Goal: Task Accomplishment & Management: Use online tool/utility

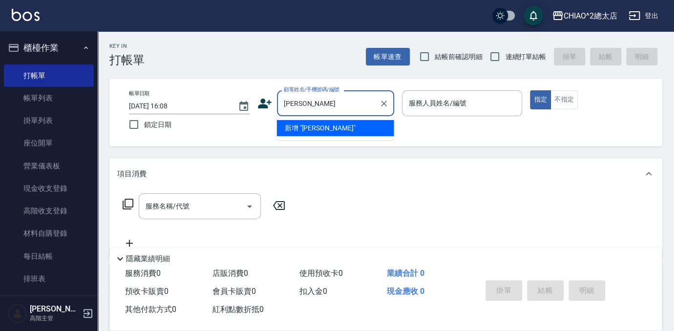
type input "[PERSON_NAME]"
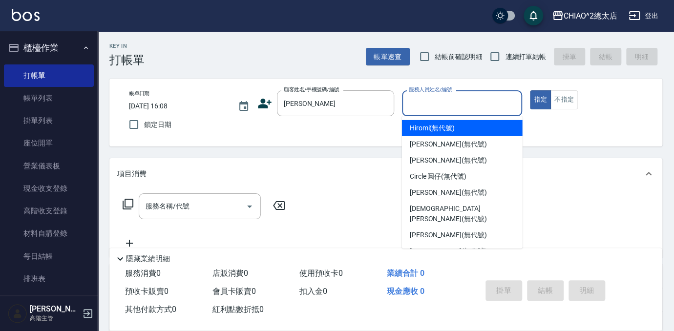
click at [466, 95] on input "服務人員姓名/編號" at bounding box center [462, 103] width 112 height 17
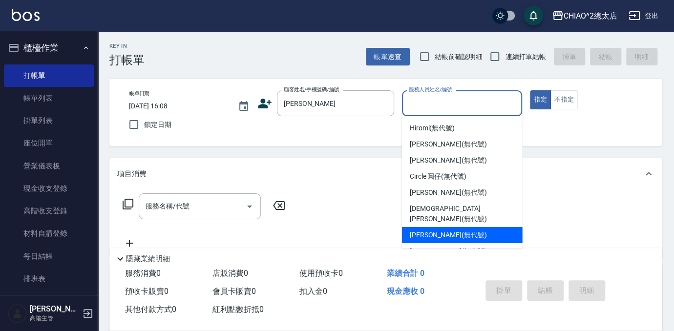
click at [482, 227] on div "[PERSON_NAME] (無代號)" at bounding box center [462, 235] width 121 height 16
type input "[PERSON_NAME](無代號)"
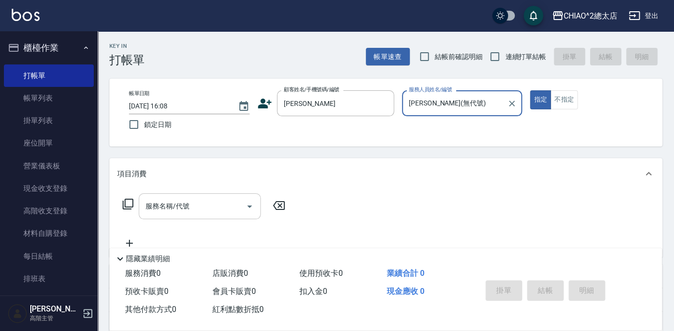
click at [206, 213] on input "服務名稱/代號" at bounding box center [192, 206] width 99 height 17
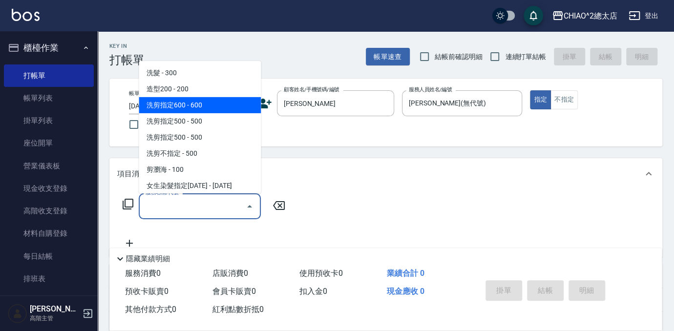
click at [208, 104] on span "洗剪指定600 - 600" at bounding box center [200, 105] width 122 height 16
type input "洗剪指定600(103107)"
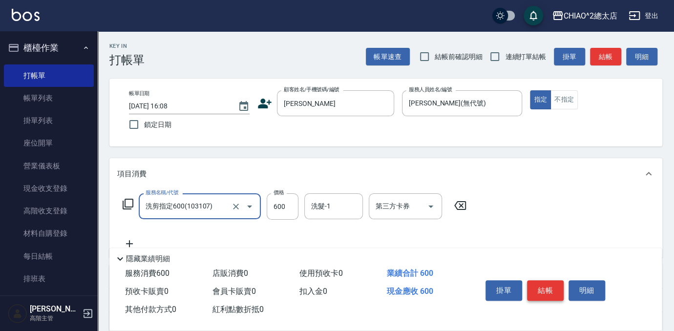
click at [543, 282] on button "結帳" at bounding box center [545, 290] width 37 height 21
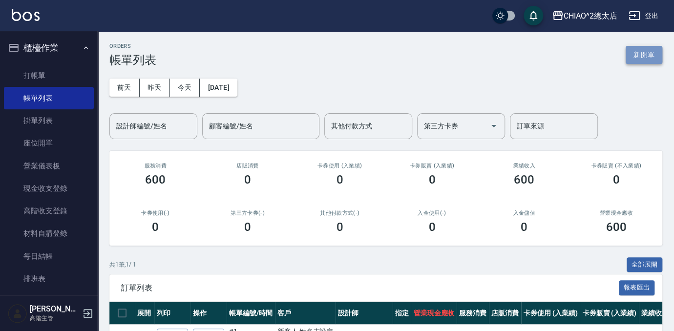
click at [638, 51] on button "新開單" at bounding box center [644, 55] width 37 height 18
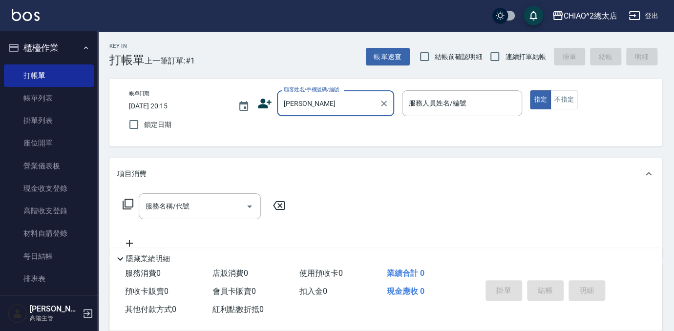
click at [307, 103] on input "[PERSON_NAME]" at bounding box center [328, 103] width 94 height 17
type input "新客人 姓名未設定/[PERSON_NAME]/null"
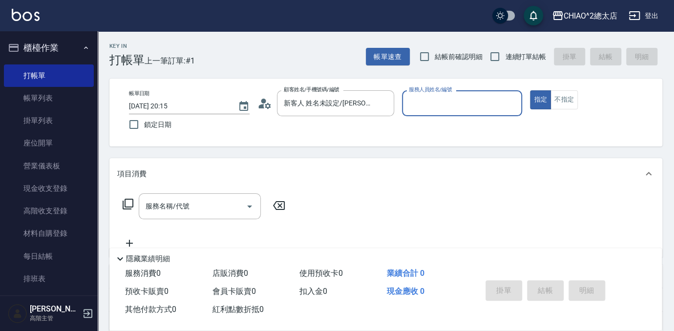
click at [449, 109] on input "服務人員姓名/編號" at bounding box center [462, 103] width 112 height 17
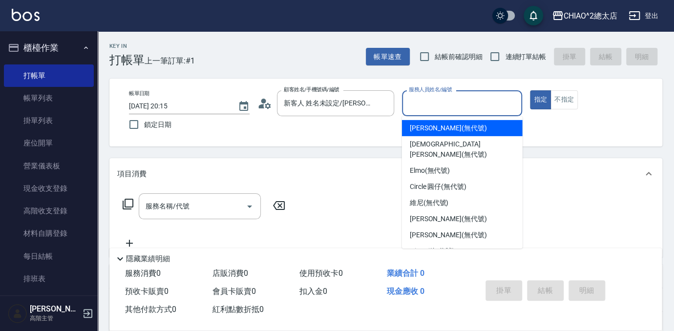
click at [458, 134] on div "[PERSON_NAME] (無代號)" at bounding box center [462, 128] width 121 height 16
type input "[PERSON_NAME](無代號)"
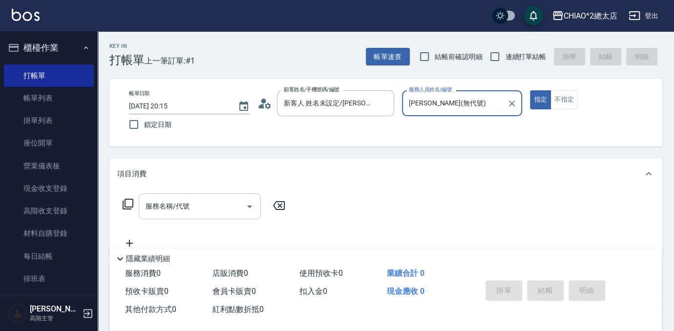
click at [223, 205] on input "服務名稱/代號" at bounding box center [192, 206] width 99 height 17
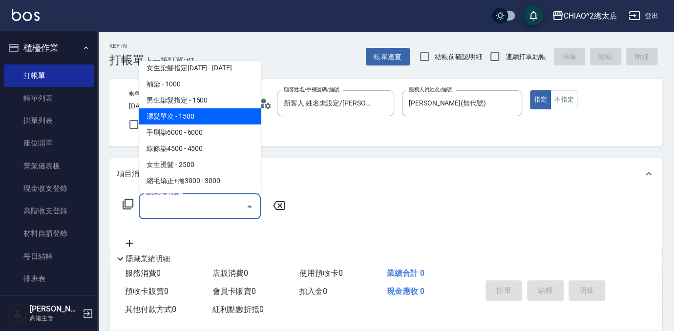
scroll to position [133, 0]
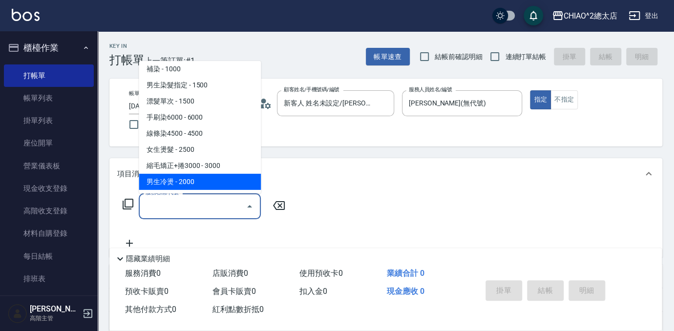
click at [221, 180] on span "男生冷燙 - 2000" at bounding box center [200, 182] width 122 height 16
type input "男生冷燙(103125)"
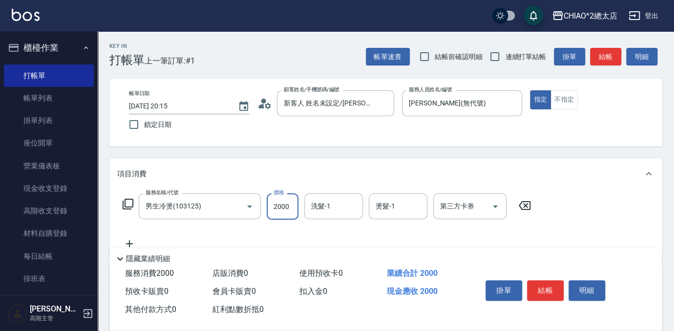
click at [288, 208] on input "2000" at bounding box center [283, 206] width 32 height 26
type input "1700"
click at [553, 280] on button "結帳" at bounding box center [545, 290] width 37 height 21
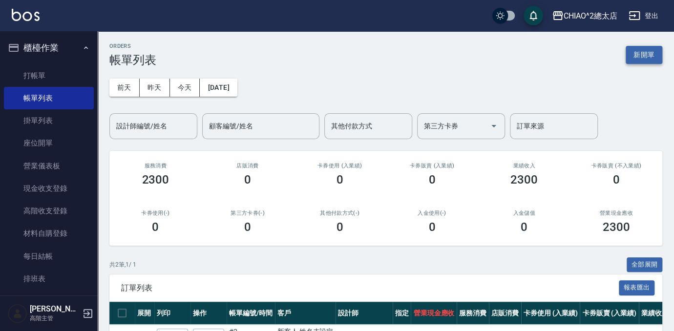
click at [630, 49] on button "新開單" at bounding box center [644, 55] width 37 height 18
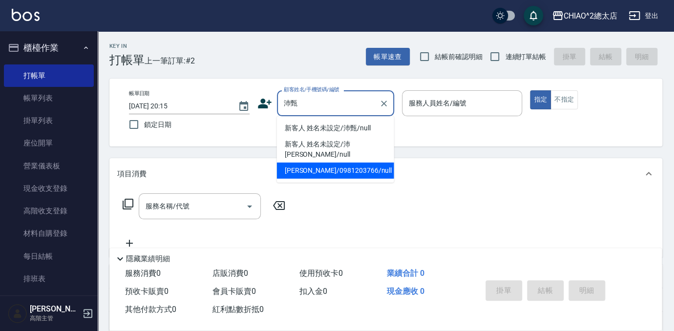
click at [352, 166] on li "[PERSON_NAME]/0981203766/null" at bounding box center [335, 171] width 117 height 16
type input "[PERSON_NAME]/0981203766/null"
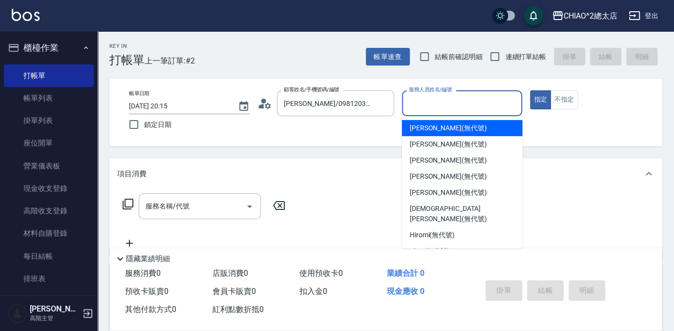
click at [435, 108] on input "服務人員姓名/編號" at bounding box center [462, 103] width 112 height 17
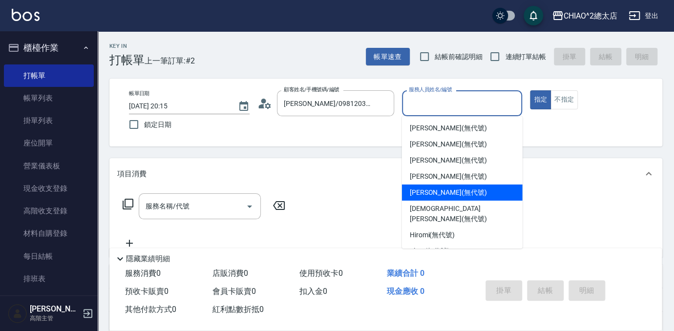
click at [473, 191] on div "[PERSON_NAME] (無代號)" at bounding box center [462, 193] width 121 height 16
type input "[PERSON_NAME](無代號)"
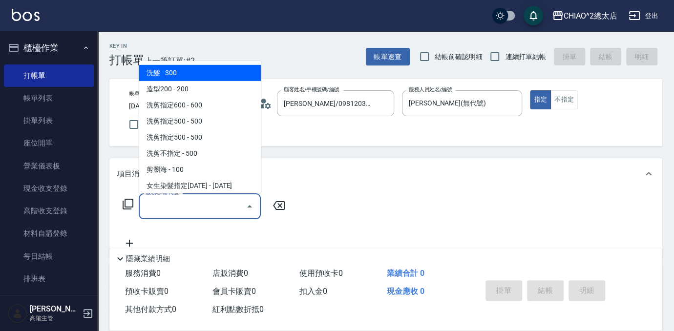
click at [223, 205] on input "服務名稱/代號" at bounding box center [192, 206] width 99 height 17
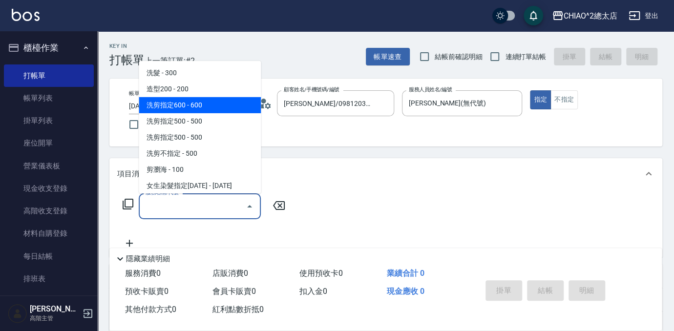
click at [224, 108] on span "洗剪指定600 - 600" at bounding box center [200, 105] width 122 height 16
type input "洗剪指定600(103107)"
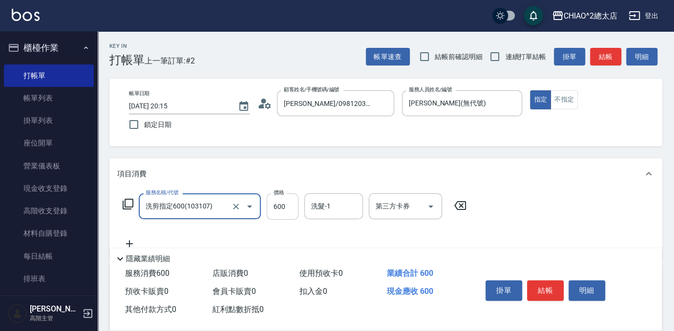
click at [290, 203] on input "600" at bounding box center [283, 206] width 32 height 26
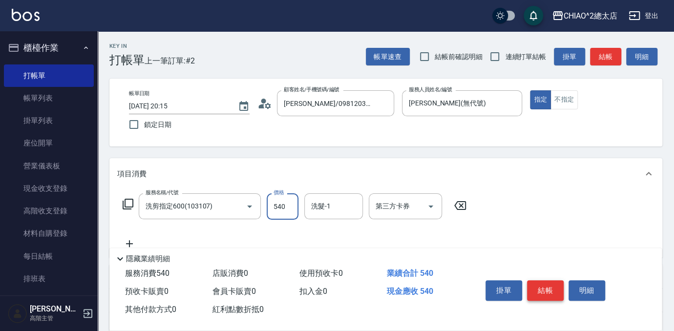
type input "540"
click at [545, 290] on button "結帳" at bounding box center [545, 290] width 37 height 21
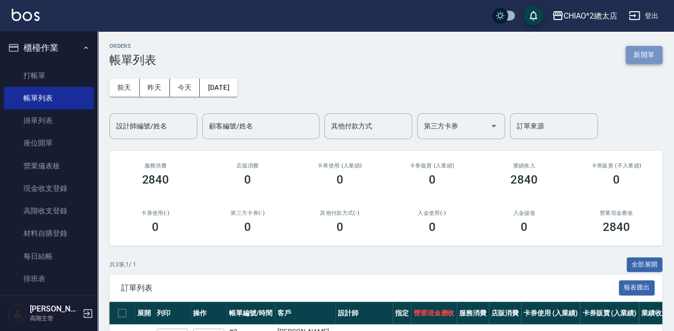
click at [651, 48] on button "新開單" at bounding box center [644, 55] width 37 height 18
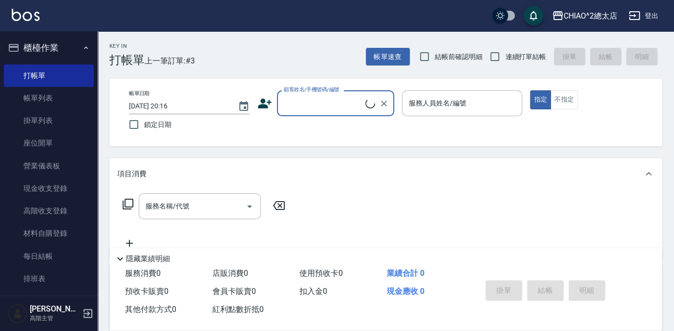
click at [339, 104] on input "顧客姓名/手機號碼/編號" at bounding box center [323, 103] width 84 height 17
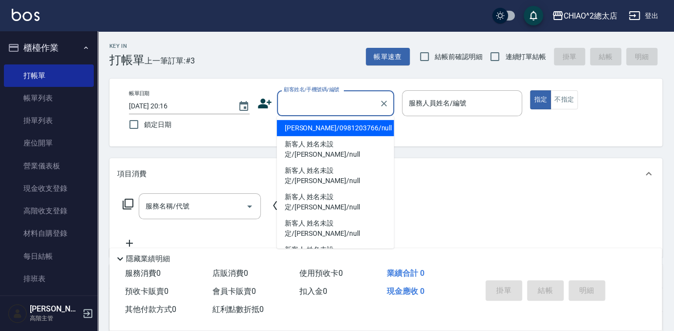
click at [349, 128] on li "[PERSON_NAME]/0981203766/null" at bounding box center [335, 128] width 117 height 16
type input "[PERSON_NAME]/0981203766/null"
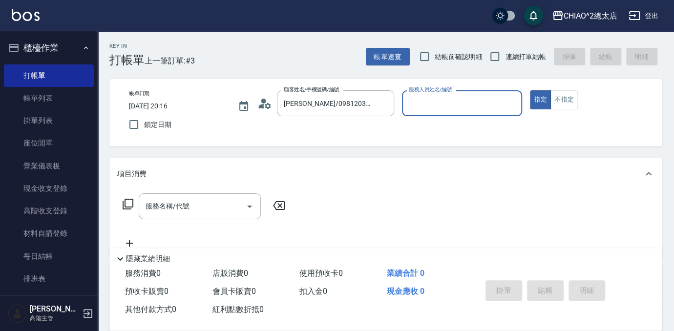
click at [443, 101] on input "服務人員姓名/編號" at bounding box center [462, 103] width 112 height 17
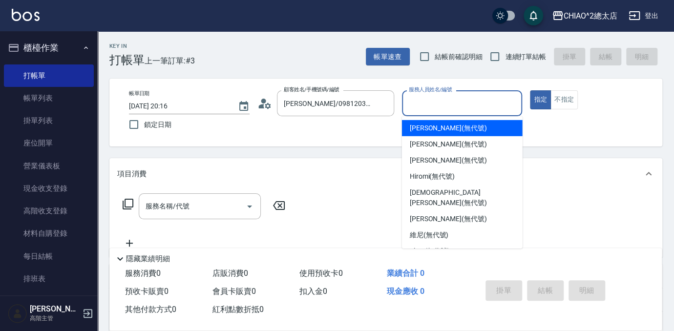
click at [468, 124] on div "[PERSON_NAME] (無代號)" at bounding box center [462, 128] width 121 height 16
type input "[PERSON_NAME](無代號)"
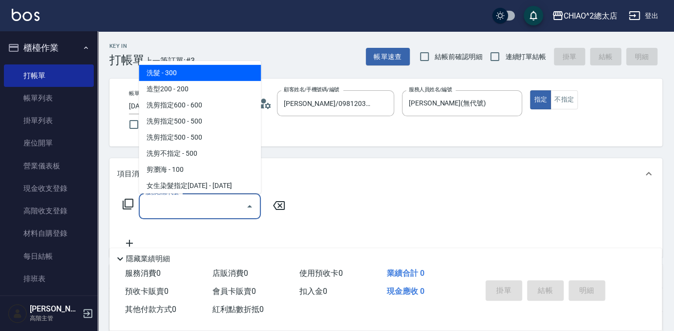
click at [215, 214] on input "服務名稱/代號" at bounding box center [192, 206] width 99 height 17
click at [190, 74] on span "洗髮 - 300" at bounding box center [200, 73] width 122 height 16
type input "洗髮(103103)"
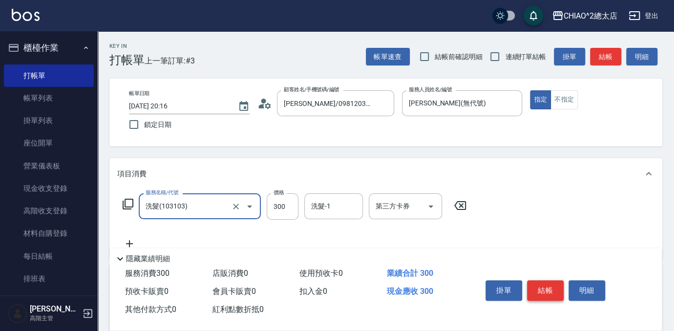
click at [553, 292] on button "結帳" at bounding box center [545, 290] width 37 height 21
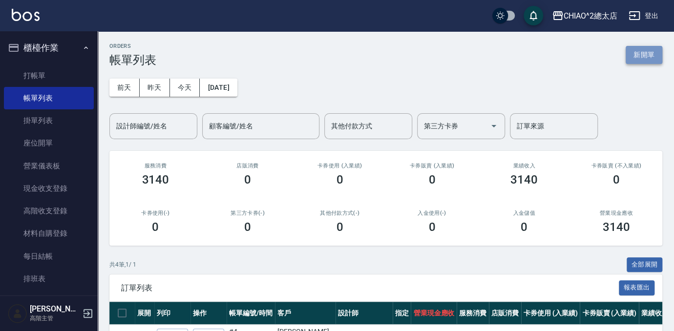
click at [643, 52] on button "新開單" at bounding box center [644, 55] width 37 height 18
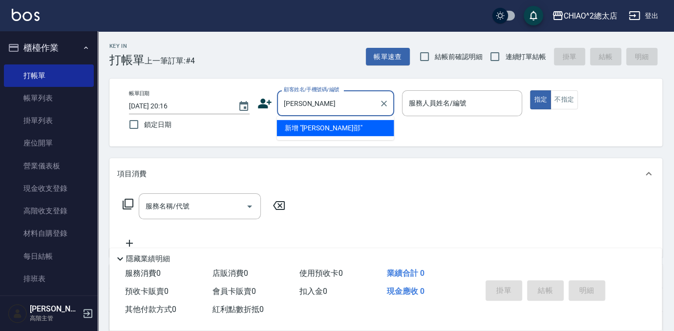
type input "[PERSON_NAME]"
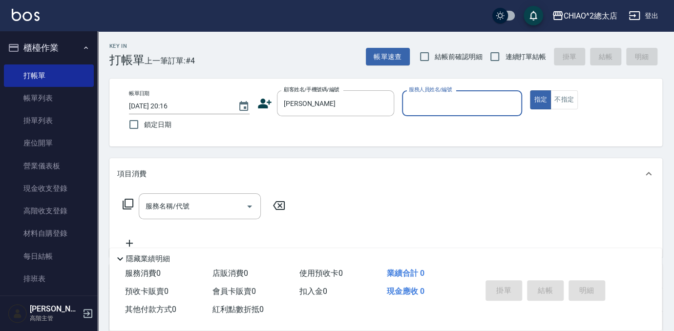
click at [469, 101] on input "服務人員姓名/編號" at bounding box center [462, 103] width 112 height 17
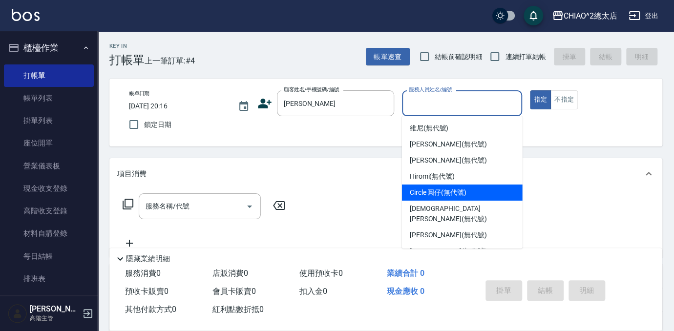
click at [488, 189] on div "Circle 圓仔 (無代號)" at bounding box center [462, 193] width 121 height 16
type input "Circle 圓仔(無代號)"
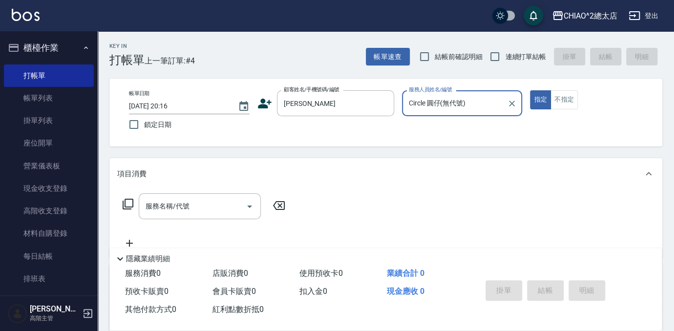
click at [566, 105] on button "不指定" at bounding box center [563, 99] width 27 height 19
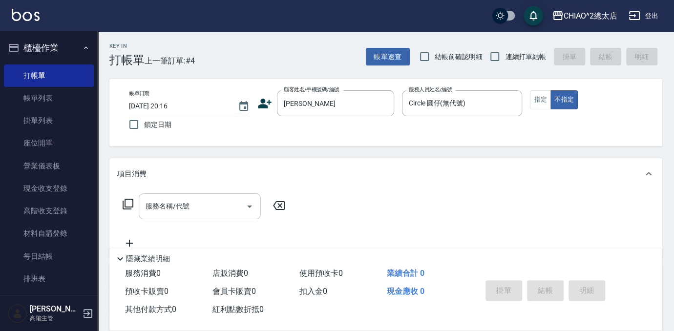
click at [223, 200] on input "服務名稱/代號" at bounding box center [192, 206] width 99 height 17
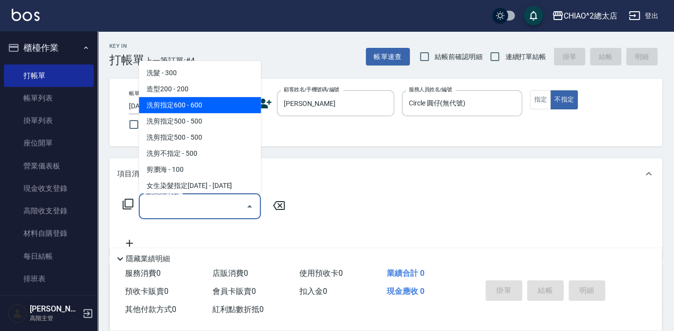
click at [241, 104] on span "洗剪指定600 - 600" at bounding box center [200, 105] width 122 height 16
type input "洗剪指定600(103107)"
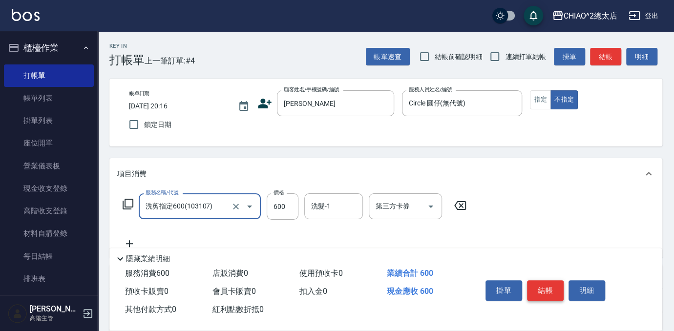
click at [544, 283] on button "結帳" at bounding box center [545, 290] width 37 height 21
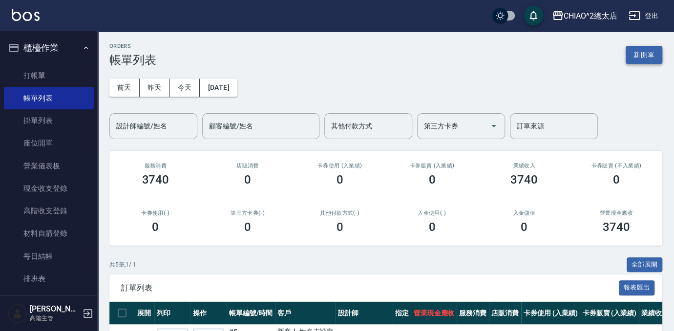
click at [652, 54] on button "新開單" at bounding box center [644, 55] width 37 height 18
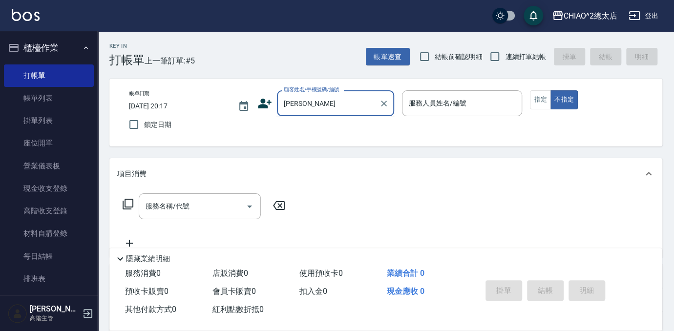
click at [354, 106] on input "[PERSON_NAME]" at bounding box center [328, 103] width 94 height 17
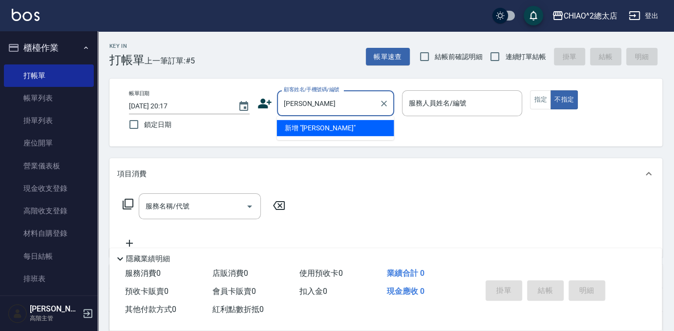
type input "[PERSON_NAME]"
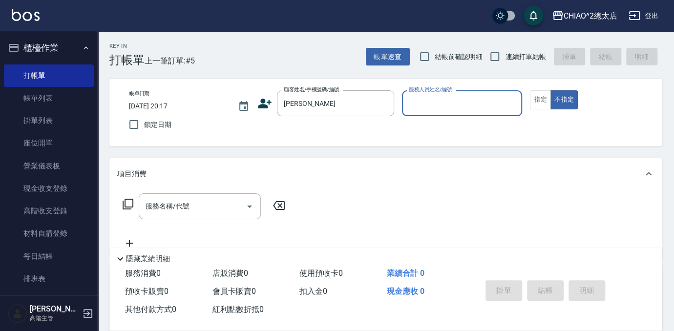
click at [448, 98] on input "服務人員姓名/編號" at bounding box center [462, 103] width 112 height 17
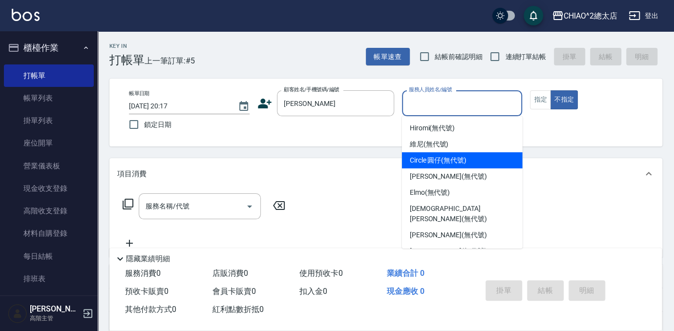
click at [481, 161] on div "Circle 圓仔 (無代號)" at bounding box center [462, 160] width 121 height 16
type input "Circle 圓仔(無代號)"
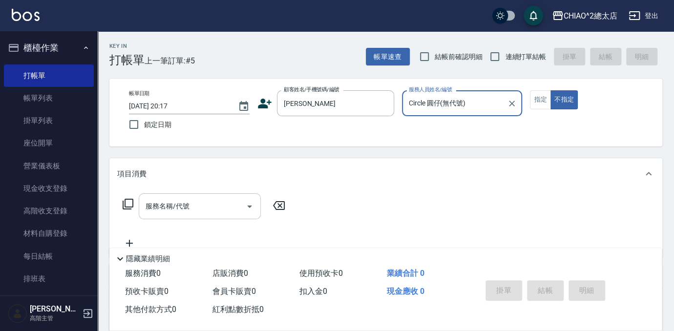
click at [174, 209] on input "服務名稱/代號" at bounding box center [192, 206] width 99 height 17
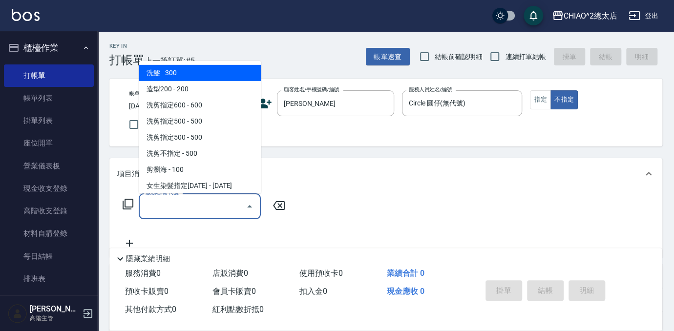
click at [203, 69] on span "洗髮 - 300" at bounding box center [200, 73] width 122 height 16
type input "洗髮(103103)"
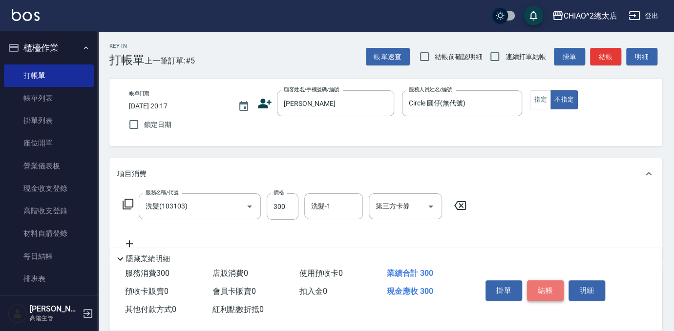
click at [545, 286] on button "結帳" at bounding box center [545, 290] width 37 height 21
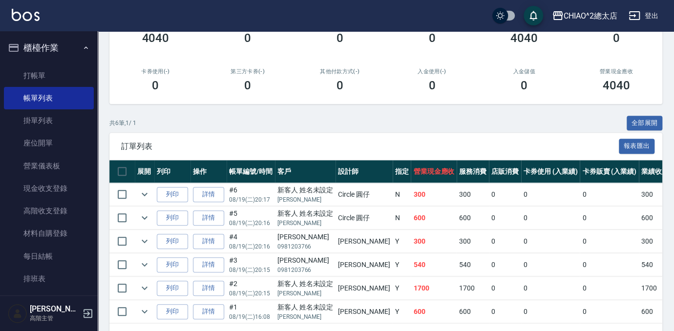
scroll to position [177, 0]
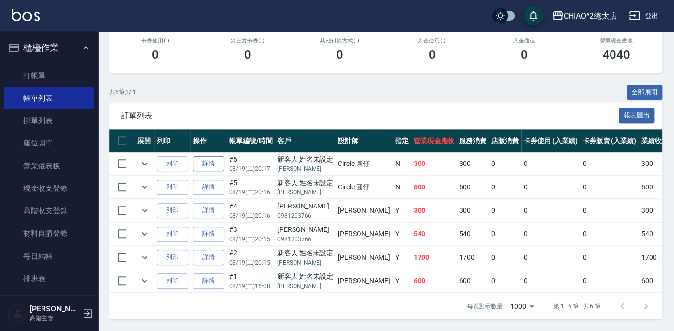
click at [208, 162] on link "詳情" at bounding box center [208, 163] width 31 height 15
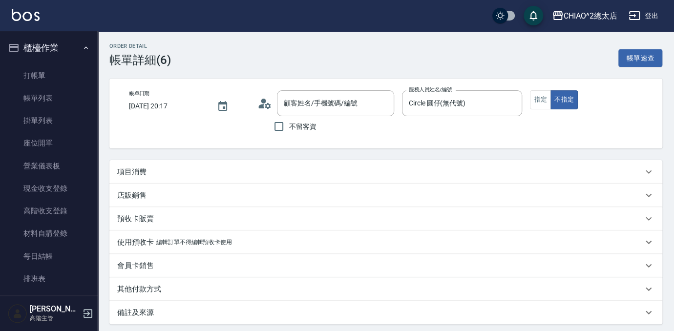
type input "[DATE] 20:17"
type input "Circle 圓仔(無代號)"
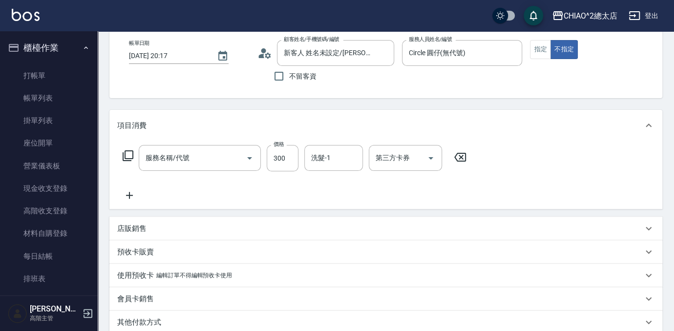
type input "新客人 姓名未設定/[PERSON_NAME]/null"
type input "洗髮(103103)"
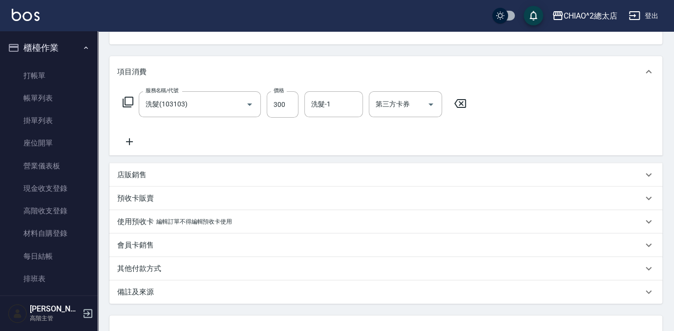
scroll to position [181, 0]
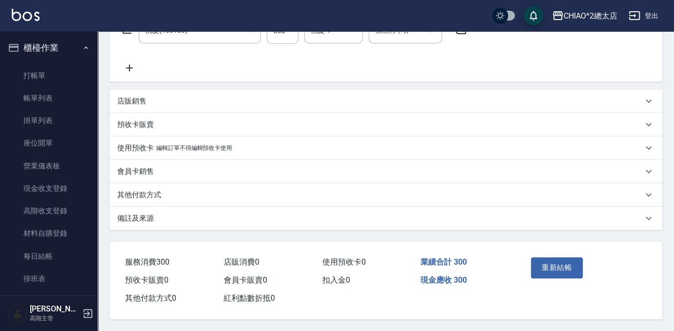
click at [216, 190] on div "其他付款方式" at bounding box center [379, 195] width 525 height 10
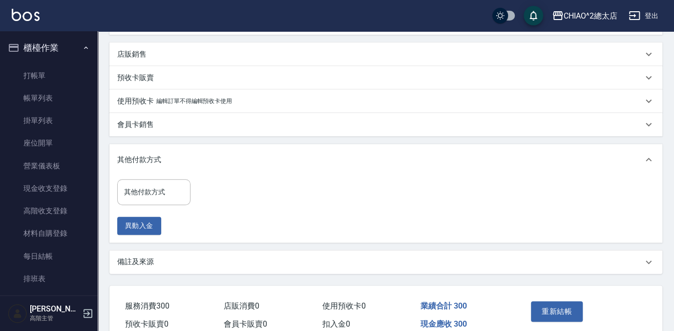
scroll to position [272, 0]
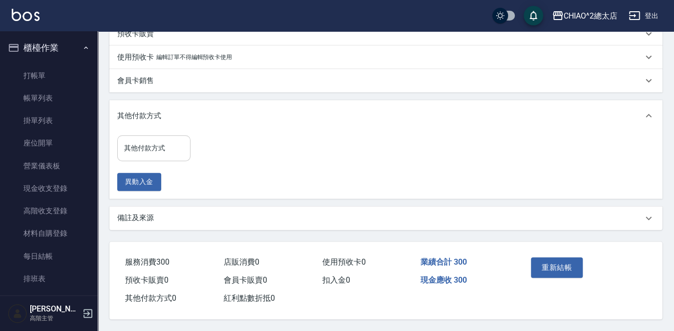
click at [174, 146] on input "其他付款方式" at bounding box center [154, 148] width 64 height 17
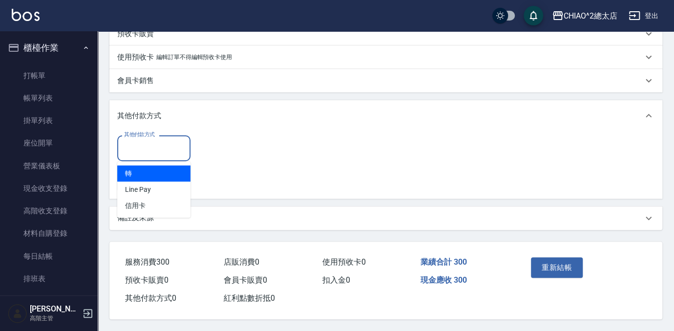
click at [163, 167] on span "轉" at bounding box center [153, 174] width 73 height 16
type input "轉"
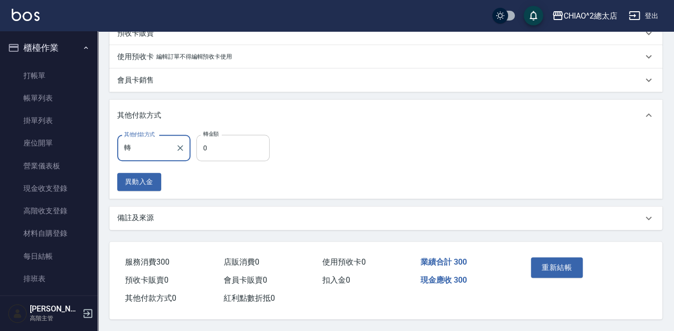
click at [227, 141] on input "0" at bounding box center [232, 148] width 73 height 26
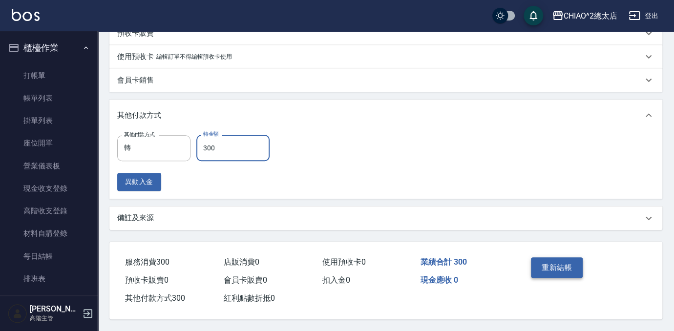
type input "300"
click at [564, 260] on button "重新結帳" at bounding box center [557, 267] width 52 height 21
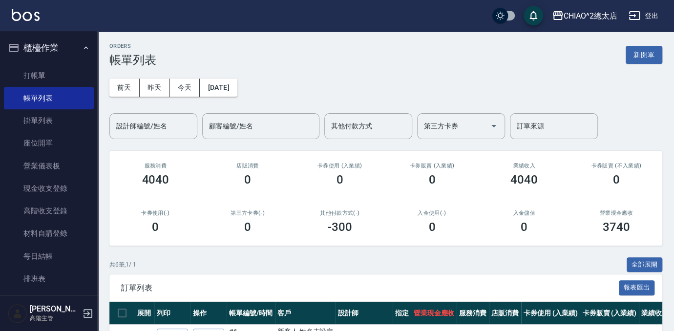
click at [654, 56] on button "新開單" at bounding box center [644, 55] width 37 height 18
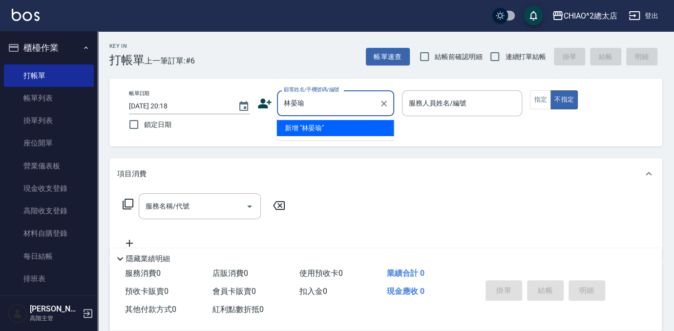
type input "林晏瑜"
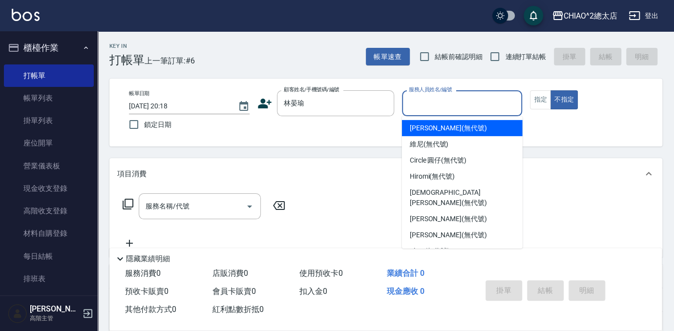
click at [470, 103] on input "服務人員姓名/編號" at bounding box center [462, 103] width 112 height 17
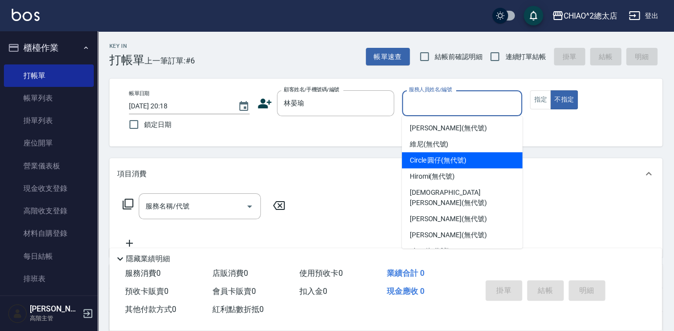
click at [485, 156] on div "Circle 圓仔 (無代號)" at bounding box center [462, 160] width 121 height 16
type input "Circle 圓仔(無代號)"
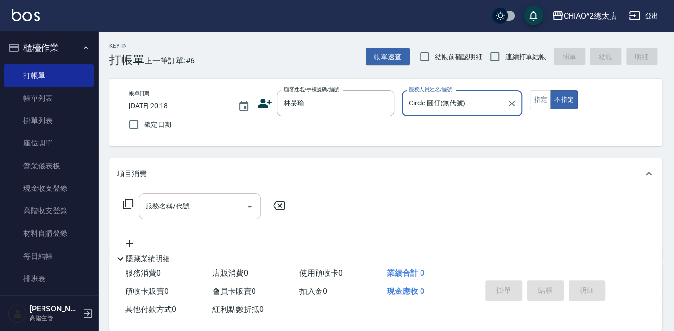
click at [238, 201] on input "服務名稱/代號" at bounding box center [192, 206] width 99 height 17
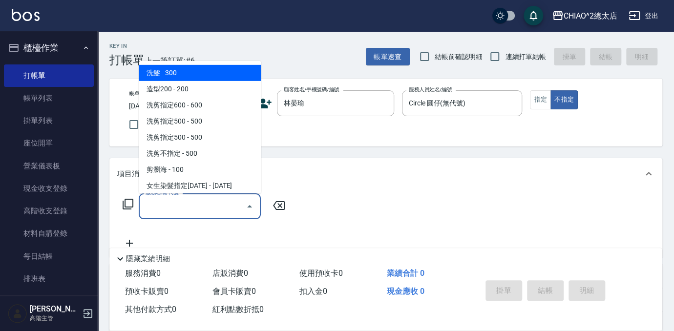
click at [219, 75] on span "洗髮 - 300" at bounding box center [200, 73] width 122 height 16
type input "洗髮(103103)"
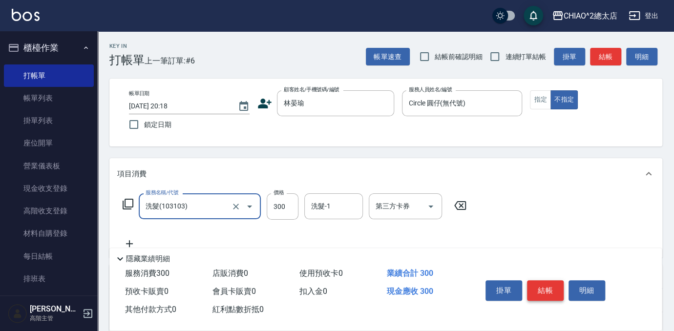
click at [546, 282] on button "結帳" at bounding box center [545, 290] width 37 height 21
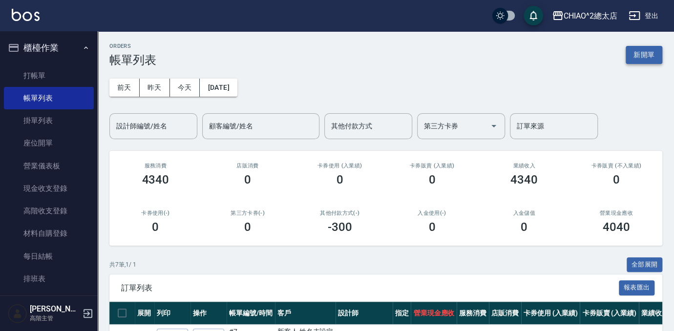
click at [642, 53] on button "新開單" at bounding box center [644, 55] width 37 height 18
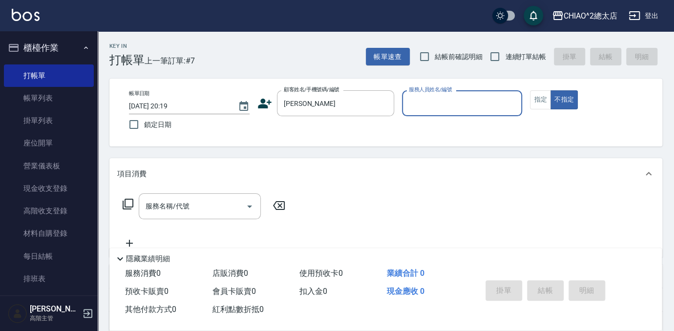
type input "新客人 姓名未設定/[PERSON_NAME]/null"
click at [477, 104] on input "服務人員姓名/編號" at bounding box center [462, 103] width 112 height 17
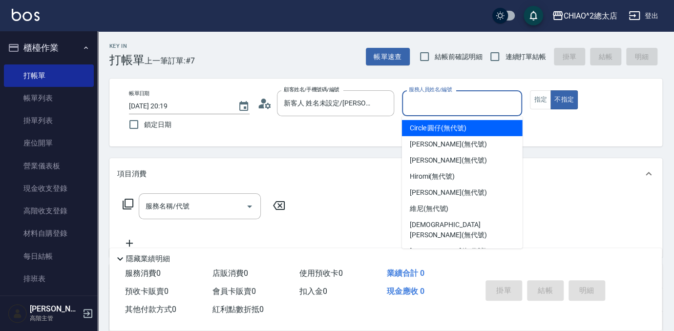
click at [457, 127] on span "Circle 圓仔 (無代號)" at bounding box center [438, 128] width 57 height 10
type input "Circle 圓仔(無代號)"
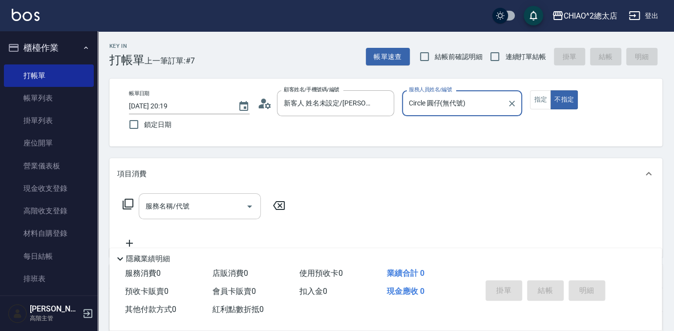
click at [222, 207] on input "服務名稱/代號" at bounding box center [192, 206] width 99 height 17
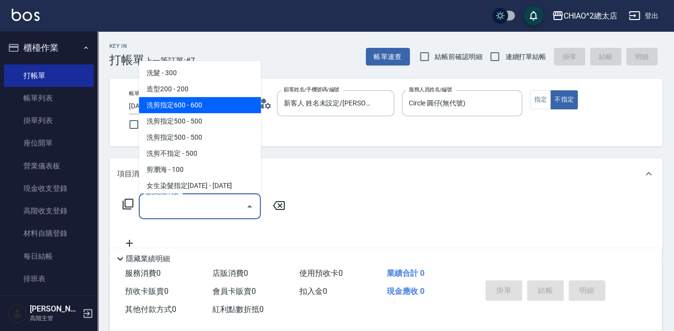
click at [254, 107] on span "洗剪指定600 - 600" at bounding box center [200, 105] width 122 height 16
type input "洗剪指定600(103107)"
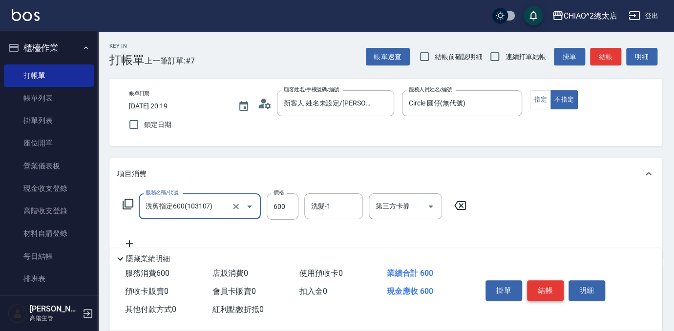
click at [543, 287] on button "結帳" at bounding box center [545, 290] width 37 height 21
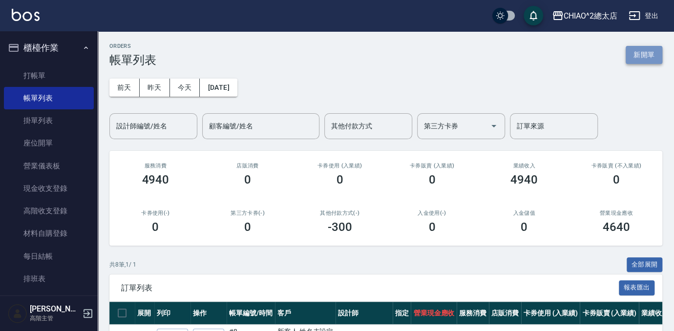
click at [638, 54] on button "新開單" at bounding box center [644, 55] width 37 height 18
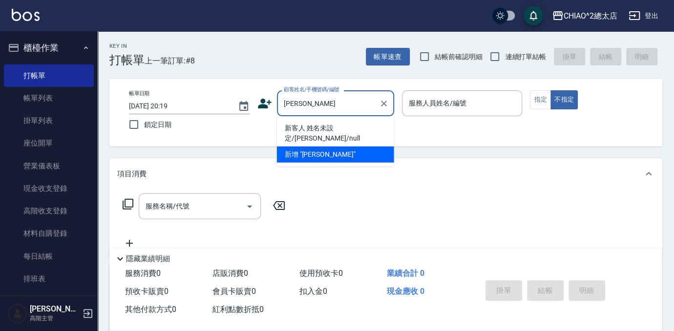
click at [350, 125] on li "新客人 姓名未設定/[PERSON_NAME]/null" at bounding box center [335, 133] width 117 height 26
type input "新客人 姓名未設定/[PERSON_NAME]/null"
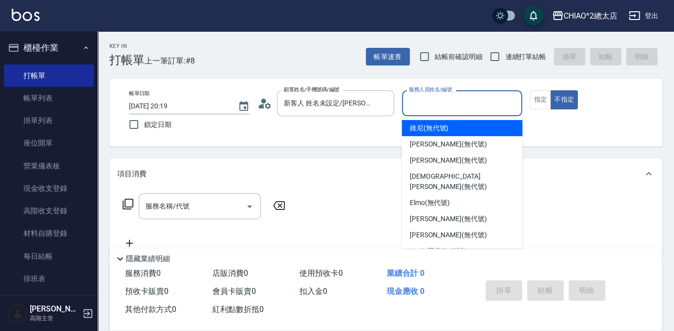
click at [440, 110] on input "服務人員姓名/編號" at bounding box center [462, 103] width 112 height 17
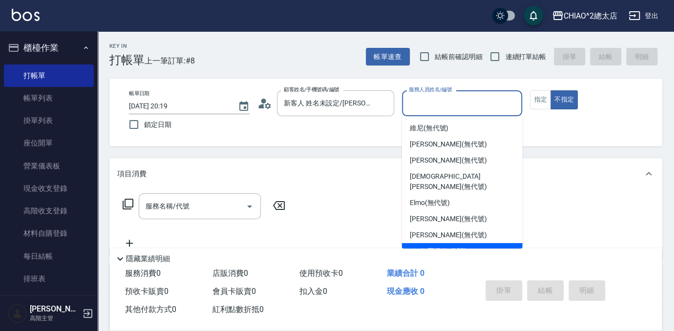
click at [467, 243] on div "Circle 圓仔 (無代號)" at bounding box center [462, 251] width 121 height 16
type input "Circle 圓仔(無代號)"
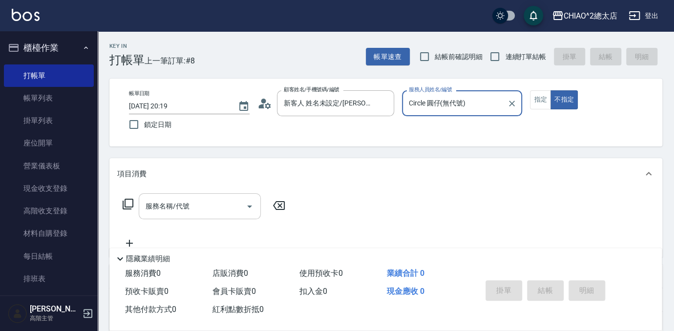
click at [189, 217] on div "服務名稱/代號" at bounding box center [200, 206] width 122 height 26
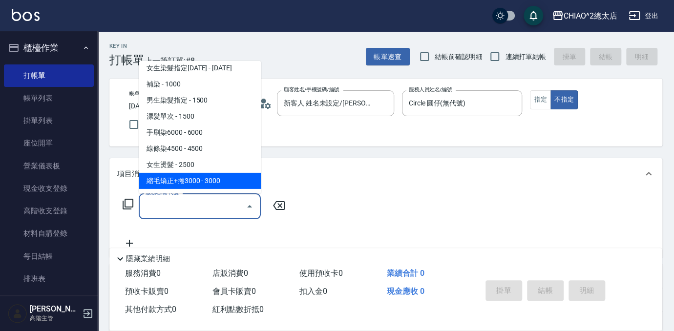
scroll to position [133, 0]
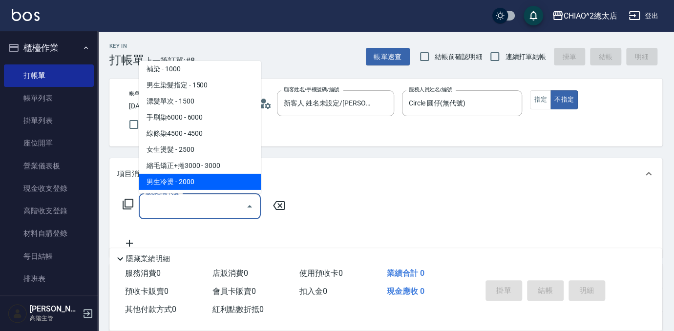
click at [212, 182] on span "男生冷燙 - 2000" at bounding box center [200, 182] width 122 height 16
type input "男生冷燙(103125)"
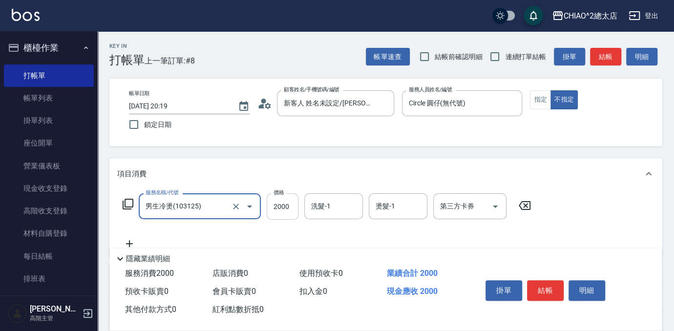
click at [292, 203] on input "2000" at bounding box center [283, 206] width 32 height 26
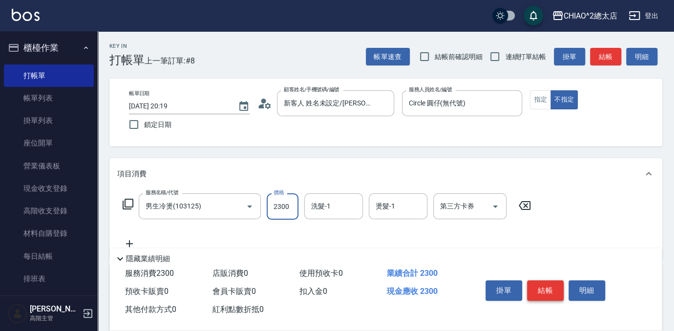
type input "2300"
click at [550, 284] on button "結帳" at bounding box center [545, 290] width 37 height 21
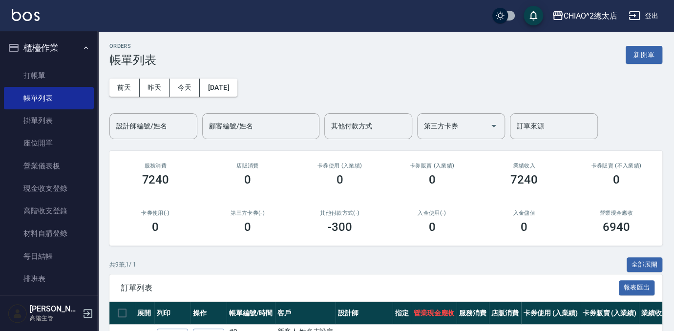
scroll to position [222, 0]
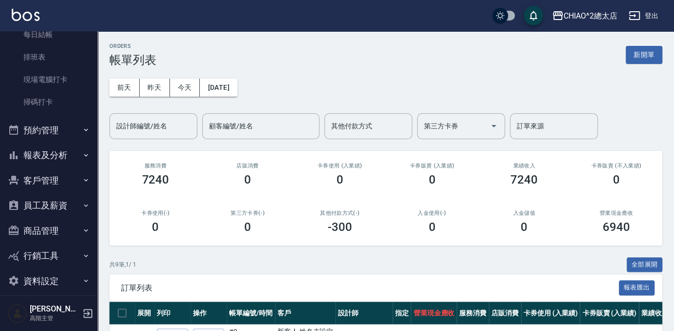
click at [54, 133] on button "預約管理" at bounding box center [49, 130] width 90 height 25
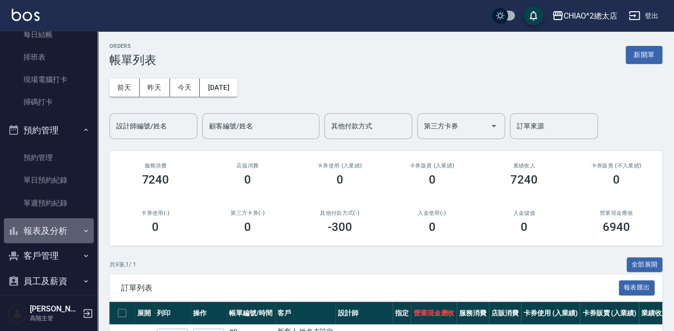
click at [57, 238] on button "報表及分析" at bounding box center [49, 230] width 90 height 25
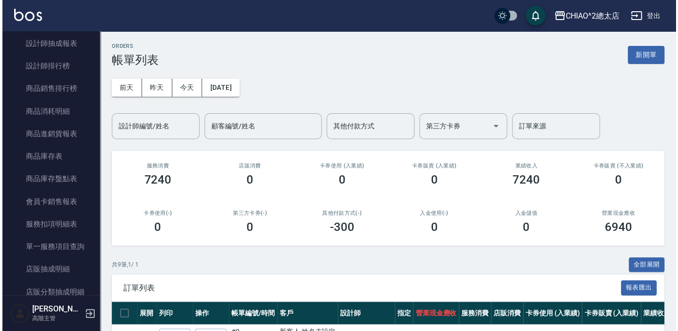
scroll to position [799, 0]
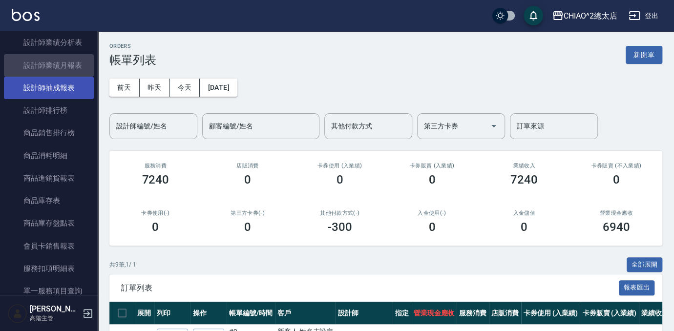
drag, startPoint x: 62, startPoint y: 63, endPoint x: 78, endPoint y: 80, distance: 23.5
click at [62, 63] on link "設計師業績月報表" at bounding box center [49, 65] width 90 height 22
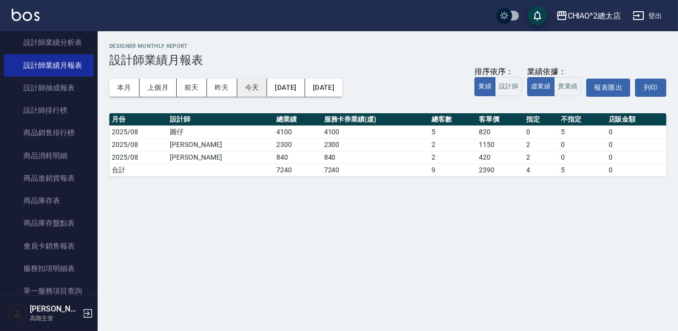
click at [246, 88] on button "今天" at bounding box center [252, 88] width 30 height 18
click at [132, 87] on button "本月" at bounding box center [124, 88] width 30 height 18
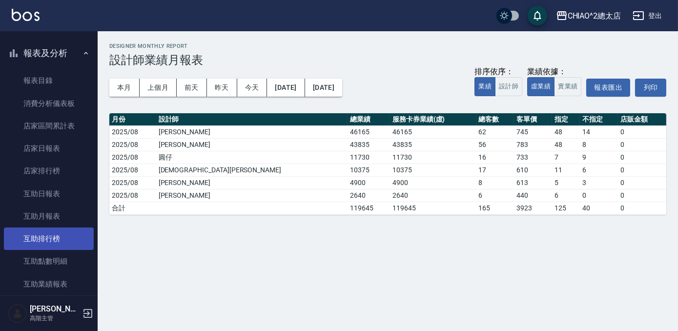
scroll to position [177, 0]
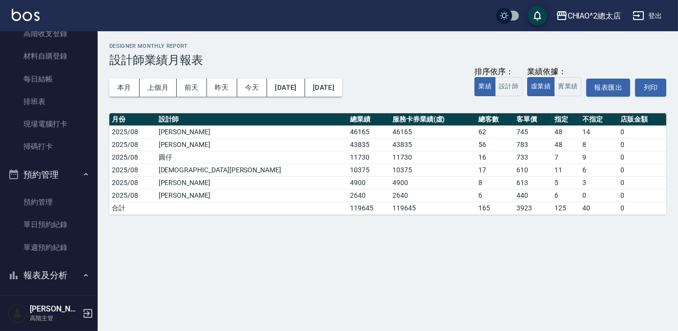
click at [31, 110] on link "排班表" at bounding box center [49, 101] width 90 height 22
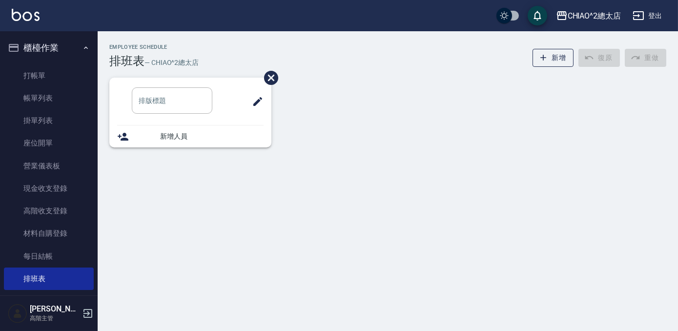
click at [53, 45] on button "櫃檯作業" at bounding box center [49, 47] width 90 height 25
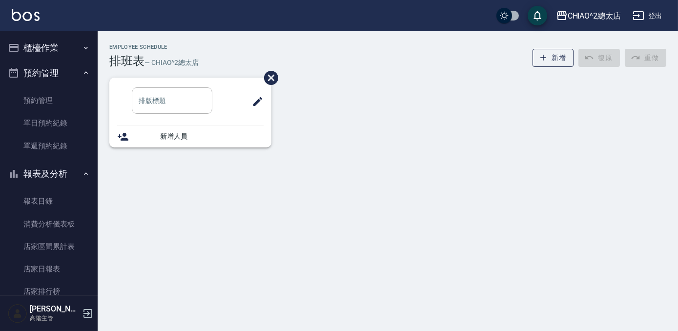
click at [53, 45] on button "櫃檯作業" at bounding box center [49, 47] width 90 height 25
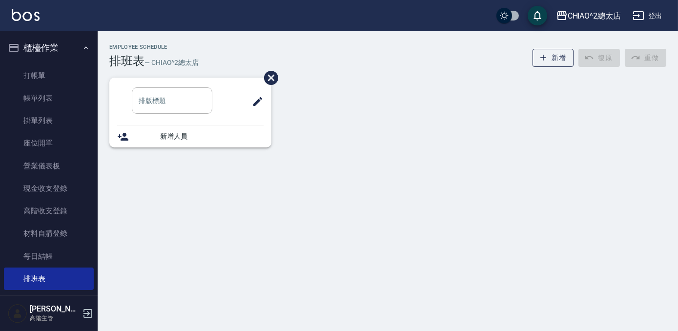
click at [55, 66] on link "打帳單" at bounding box center [49, 75] width 90 height 22
